Goal: Information Seeking & Learning: Find specific fact

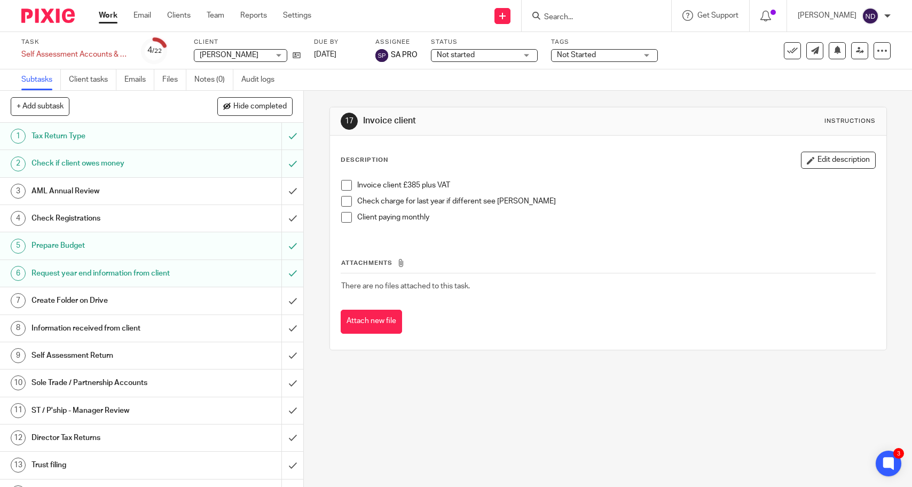
scroll to position [1, 0]
click at [579, 15] on input "Search" at bounding box center [591, 18] width 96 height 10
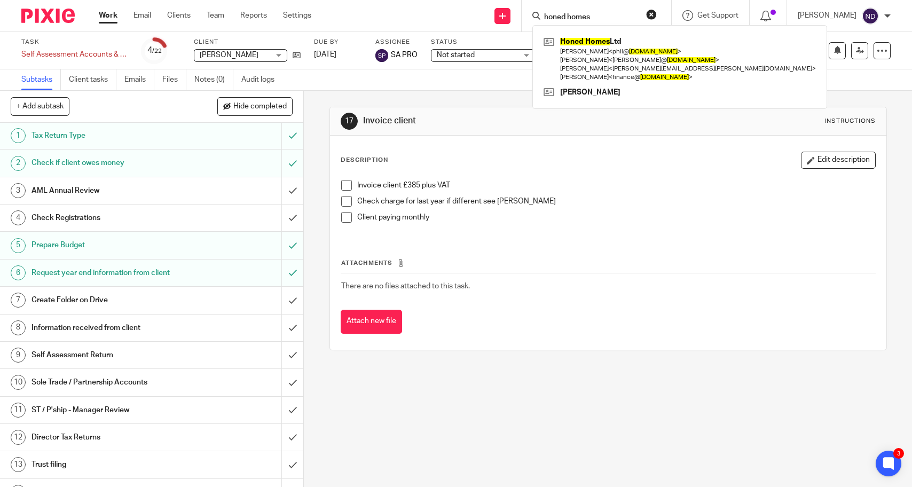
type input "honed homes"
click button "submit" at bounding box center [0, 0] width 0 height 0
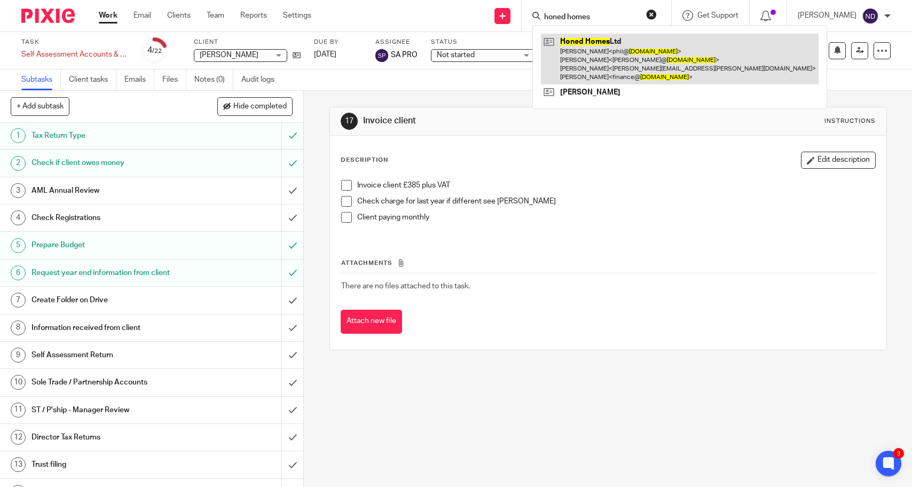
click at [603, 61] on link at bounding box center [680, 59] width 278 height 51
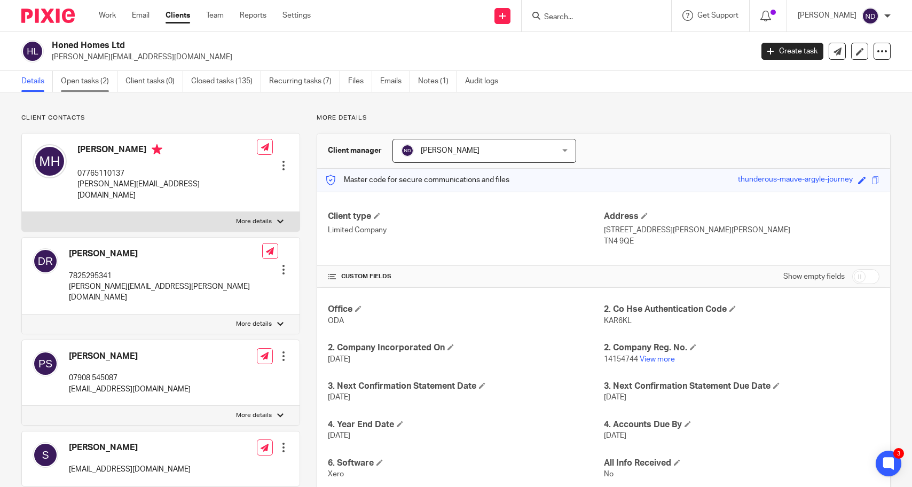
click at [72, 78] on link "Open tasks (2)" at bounding box center [89, 81] width 57 height 21
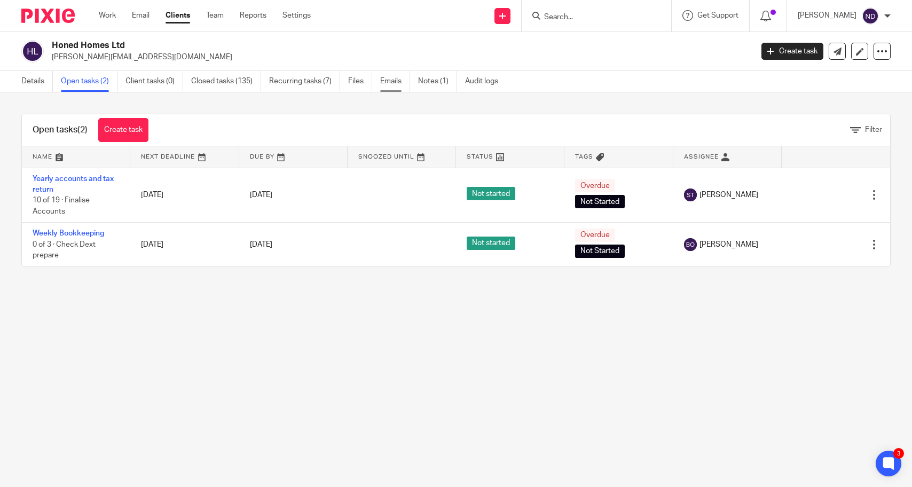
click at [393, 83] on link "Emails" at bounding box center [395, 81] width 30 height 21
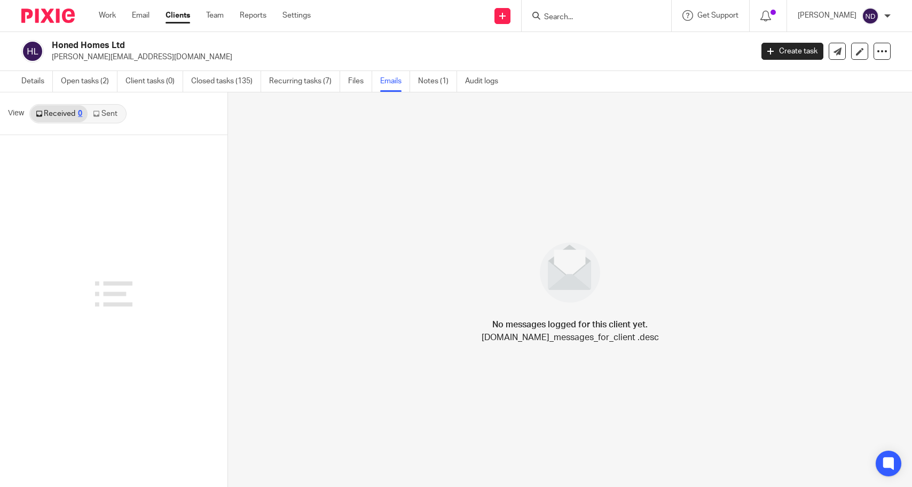
click at [107, 116] on link "Sent" at bounding box center [106, 113] width 37 height 17
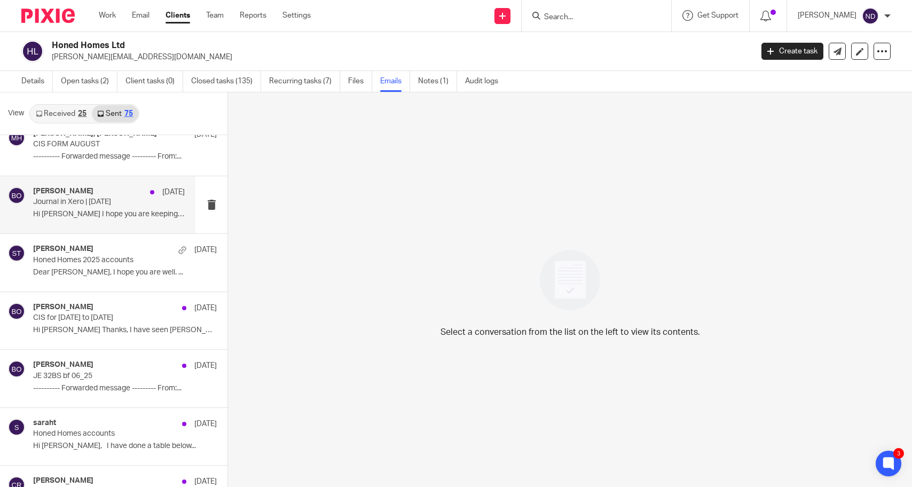
scroll to position [954, 0]
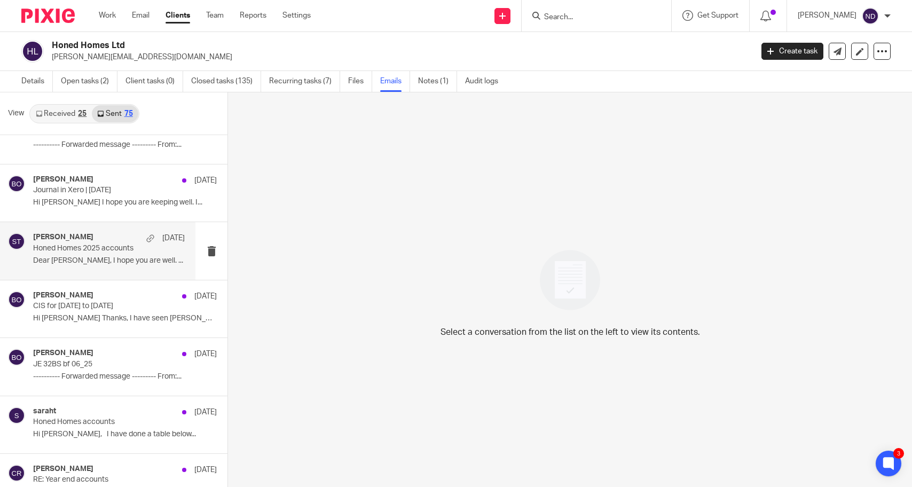
click at [75, 243] on div "Sarah Tram 20 Aug" at bounding box center [109, 238] width 152 height 11
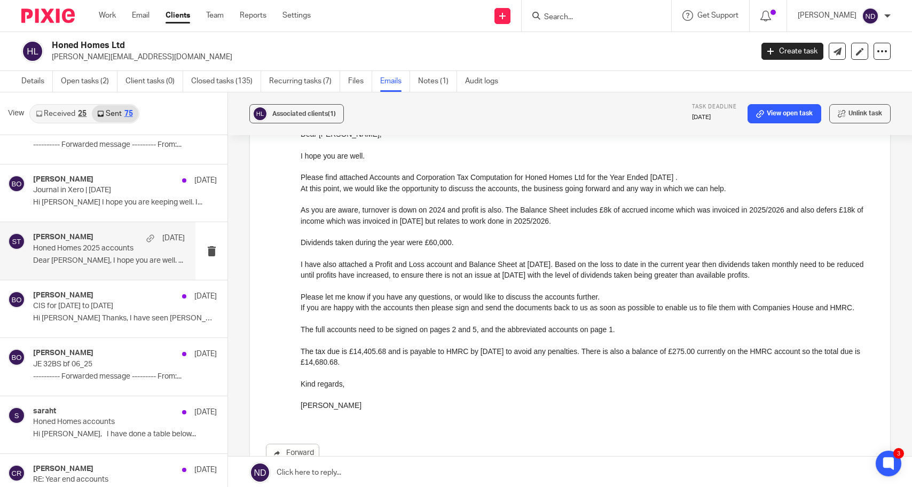
scroll to position [113, 0]
click at [379, 246] on p "Dividends taken during the year were £60,000." at bounding box center [586, 241] width 573 height 11
drag, startPoint x: 600, startPoint y: 338, endPoint x: 509, endPoint y: 314, distance: 94.4
drag, startPoint x: 600, startPoint y: 338, endPoint x: 457, endPoint y: 304, distance: 146.9
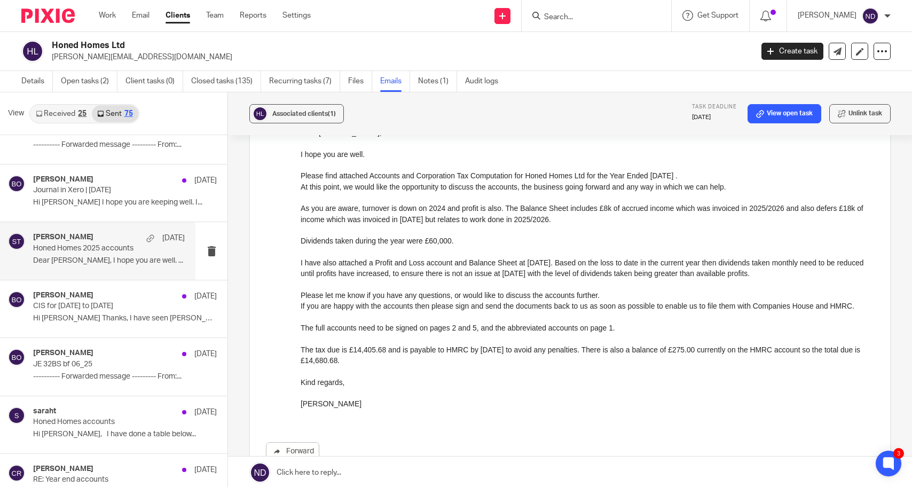
click at [299, 207] on div "Forward Attachments Save all attachments ABB_HonedHomesLtd_31032025 .pdf FS_Hon…" at bounding box center [570, 336] width 608 height 419
drag, startPoint x: 600, startPoint y: 336, endPoint x: 518, endPoint y: 347, distance: 83.0
drag, startPoint x: 372, startPoint y: 371, endPoint x: 296, endPoint y: 176, distance: 209.0
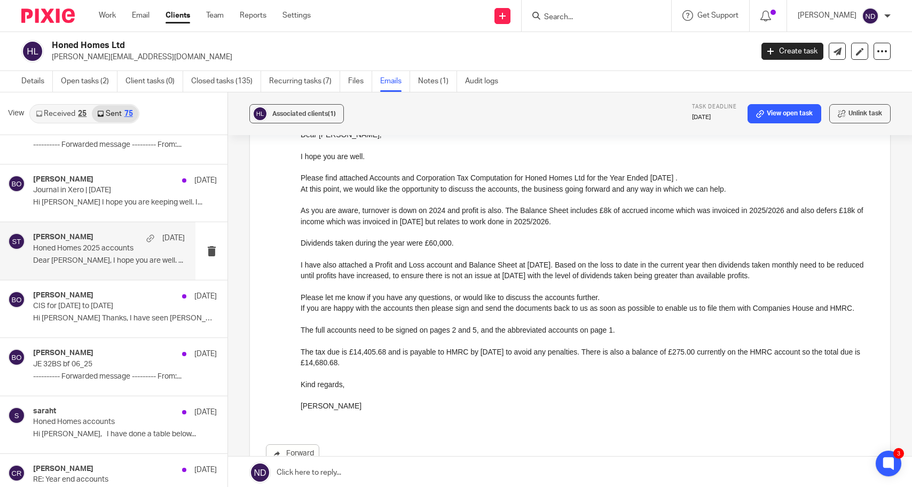
click at [300, 176] on html "Dear Marcus, I hope you are well. Please find attached Accounts and Corporation…" at bounding box center [586, 276] width 573 height 294
copy div "Please find attached Accounts and Corporation Tax Computation for Honed Homes L…"
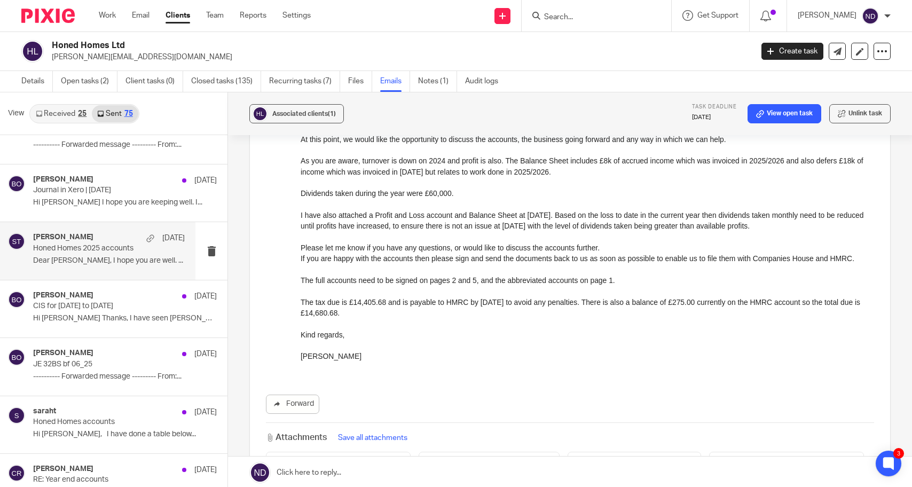
scroll to position [164, 0]
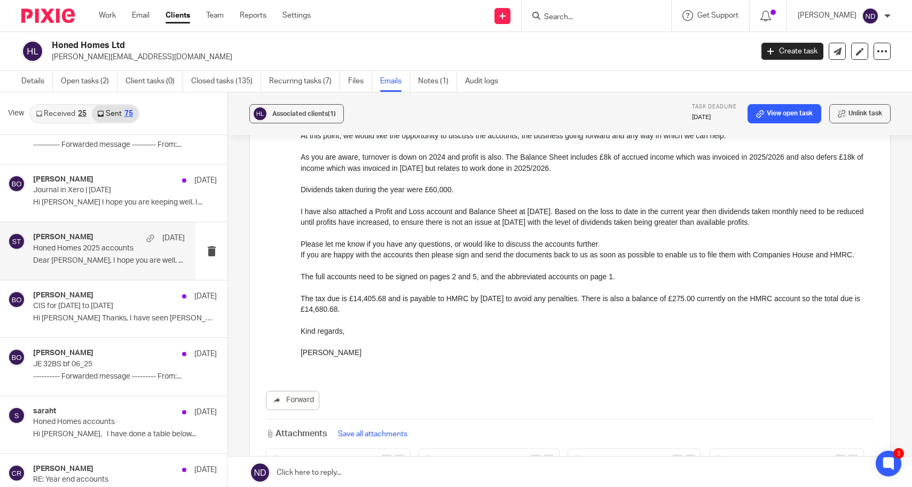
click at [539, 325] on p at bounding box center [586, 319] width 573 height 11
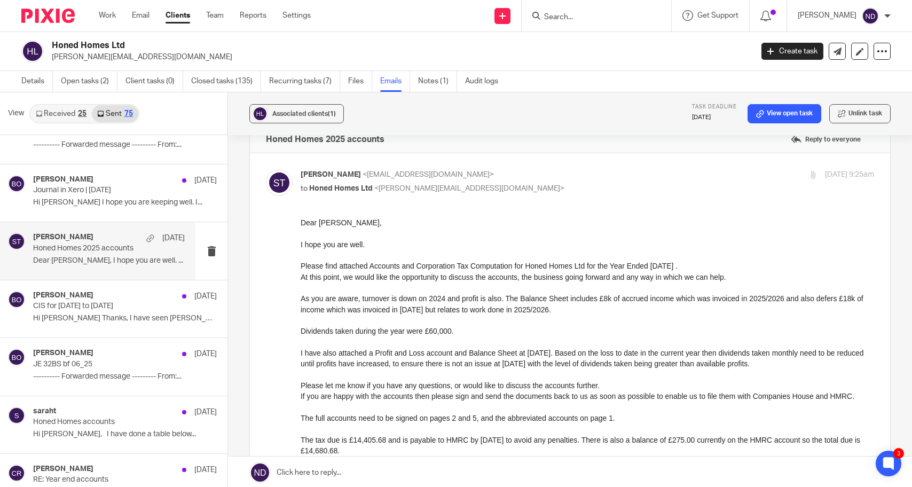
scroll to position [0, 0]
